Goal: Check status: Check status

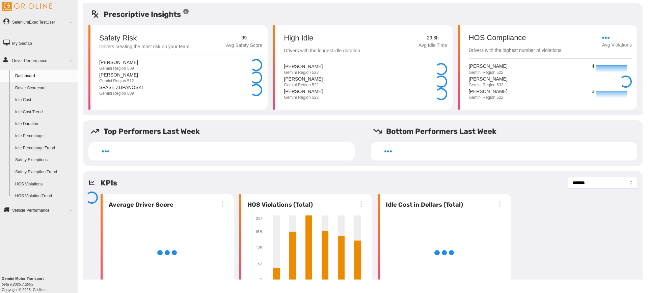
click at [50, 88] on link "Driver Scorecard" at bounding box center [44, 88] width 65 height 12
select select "**********"
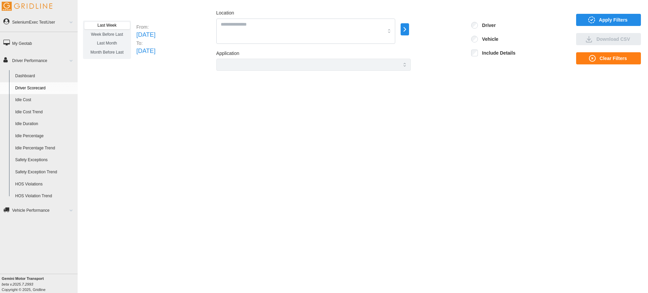
click at [607, 17] on span "Apply Filters" at bounding box center [613, 19] width 29 height 11
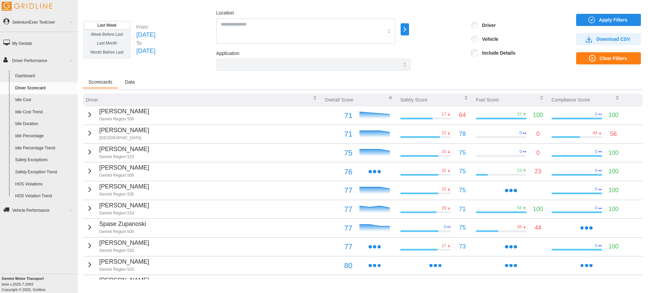
click at [134, 116] on td "Jarrett Roe Gemini Region 509" at bounding box center [202, 115] width 239 height 19
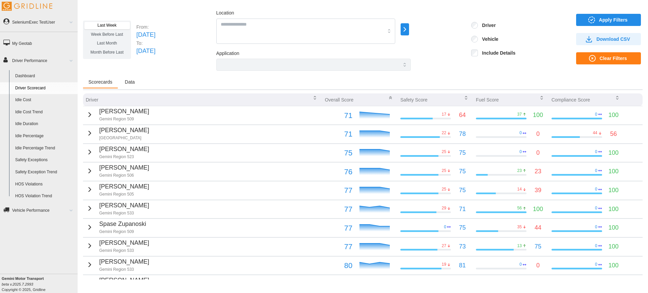
click at [99, 117] on p "Gemini Region 509" at bounding box center [124, 119] width 50 height 6
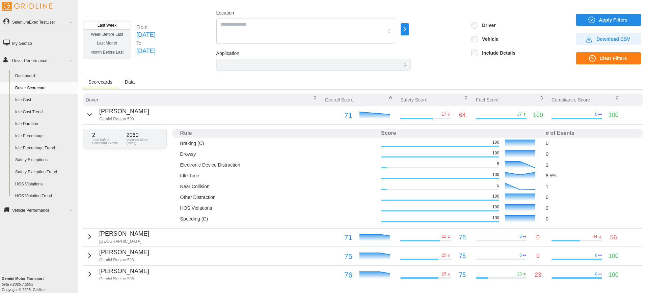
click at [87, 116] on icon "button" at bounding box center [90, 115] width 8 height 8
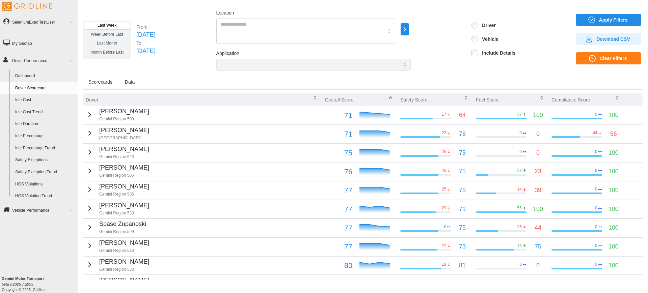
click at [127, 90] on div "Scorecards Data" at bounding box center [362, 83] width 559 height 14
click at [129, 82] on span "Data" at bounding box center [130, 82] width 10 height 5
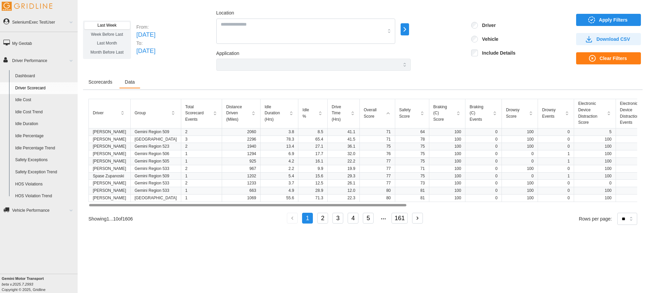
click at [104, 83] on span "Scorecards" at bounding box center [100, 82] width 24 height 5
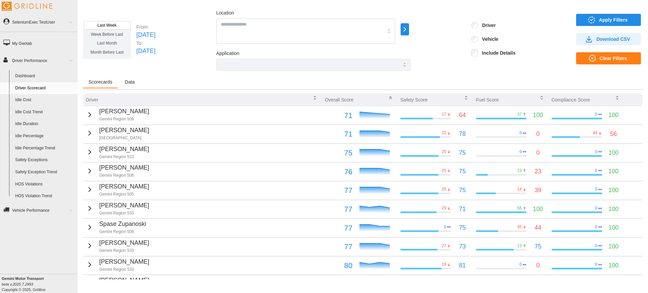
click at [134, 81] on span "Data" at bounding box center [130, 82] width 10 height 5
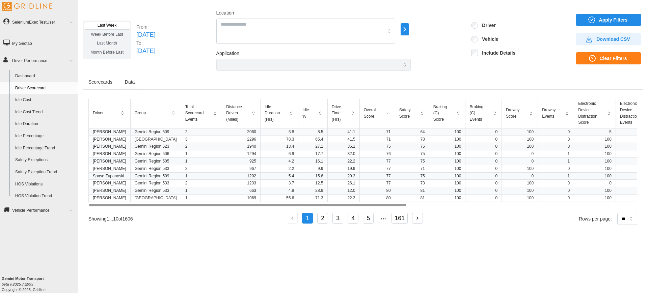
click at [104, 88] on div "Scorecards Data" at bounding box center [362, 83] width 559 height 14
click at [105, 83] on span "Scorecards" at bounding box center [100, 82] width 24 height 5
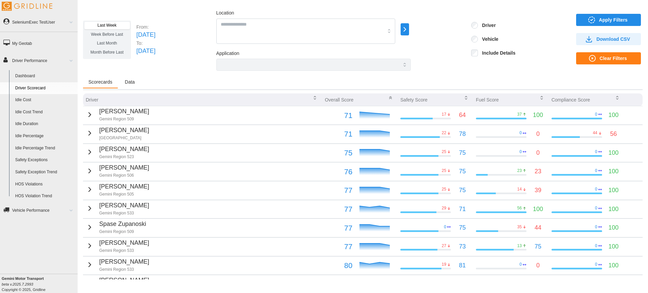
click at [99, 117] on p "Gemini Region 509" at bounding box center [124, 119] width 50 height 6
